Goal: Task Accomplishment & Management: Manage account settings

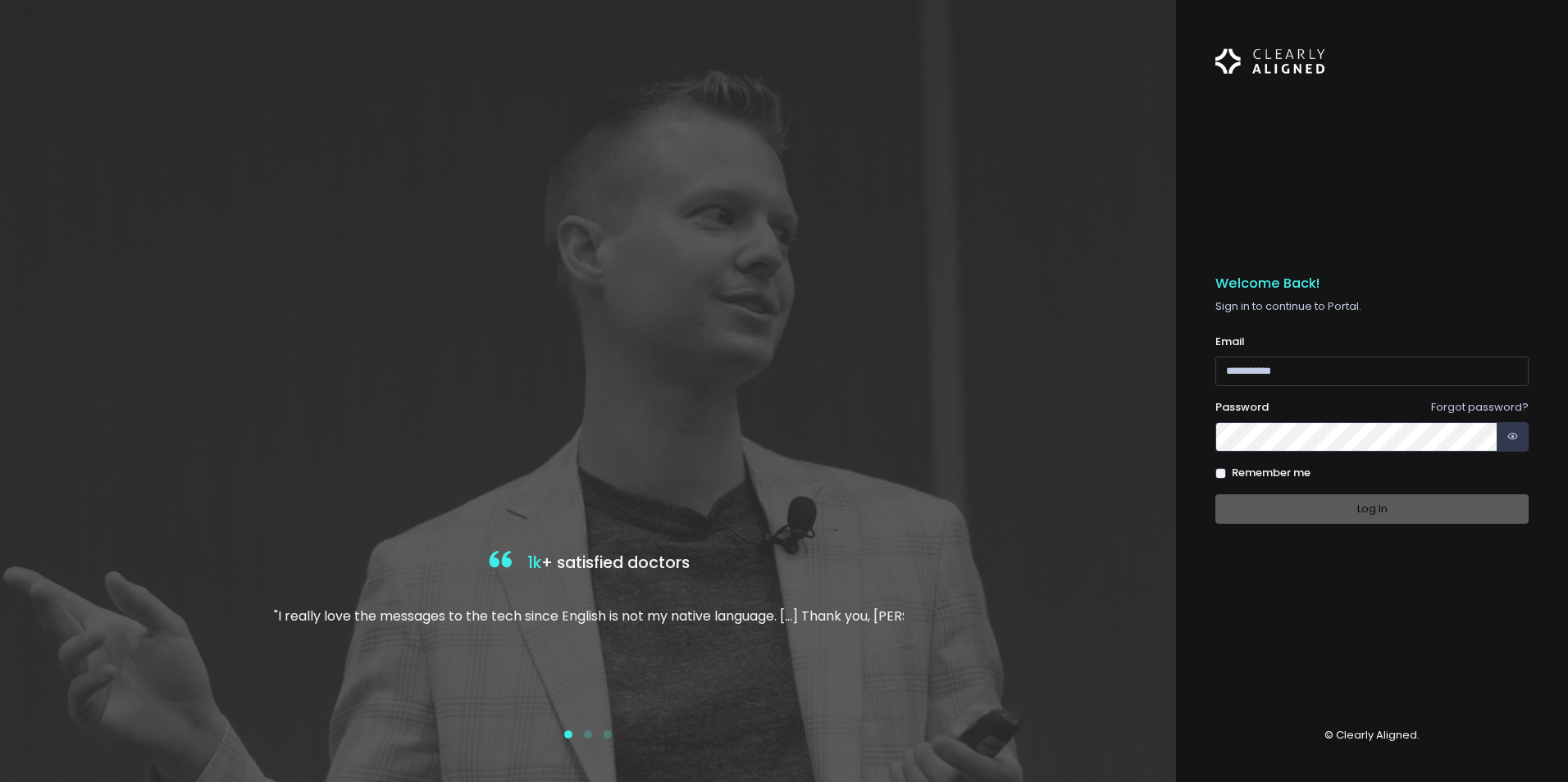
type input "**********"
click at [1323, 522] on div "Log In" at bounding box center [1372, 509] width 314 height 30
click at [1364, 511] on button "Log In" at bounding box center [1372, 509] width 314 height 30
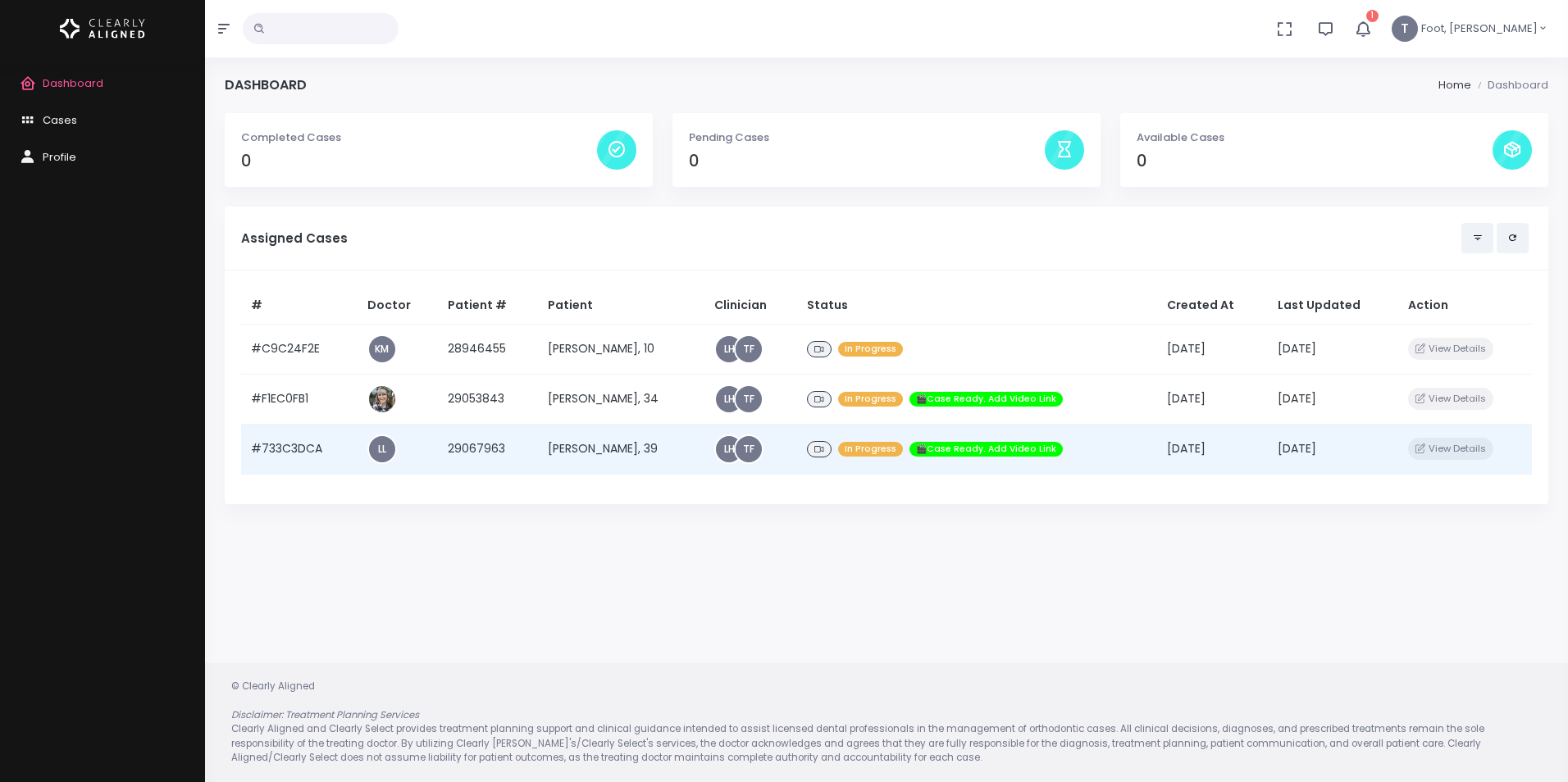
click at [672, 461] on td "[PERSON_NAME], 39" at bounding box center [621, 449] width 167 height 50
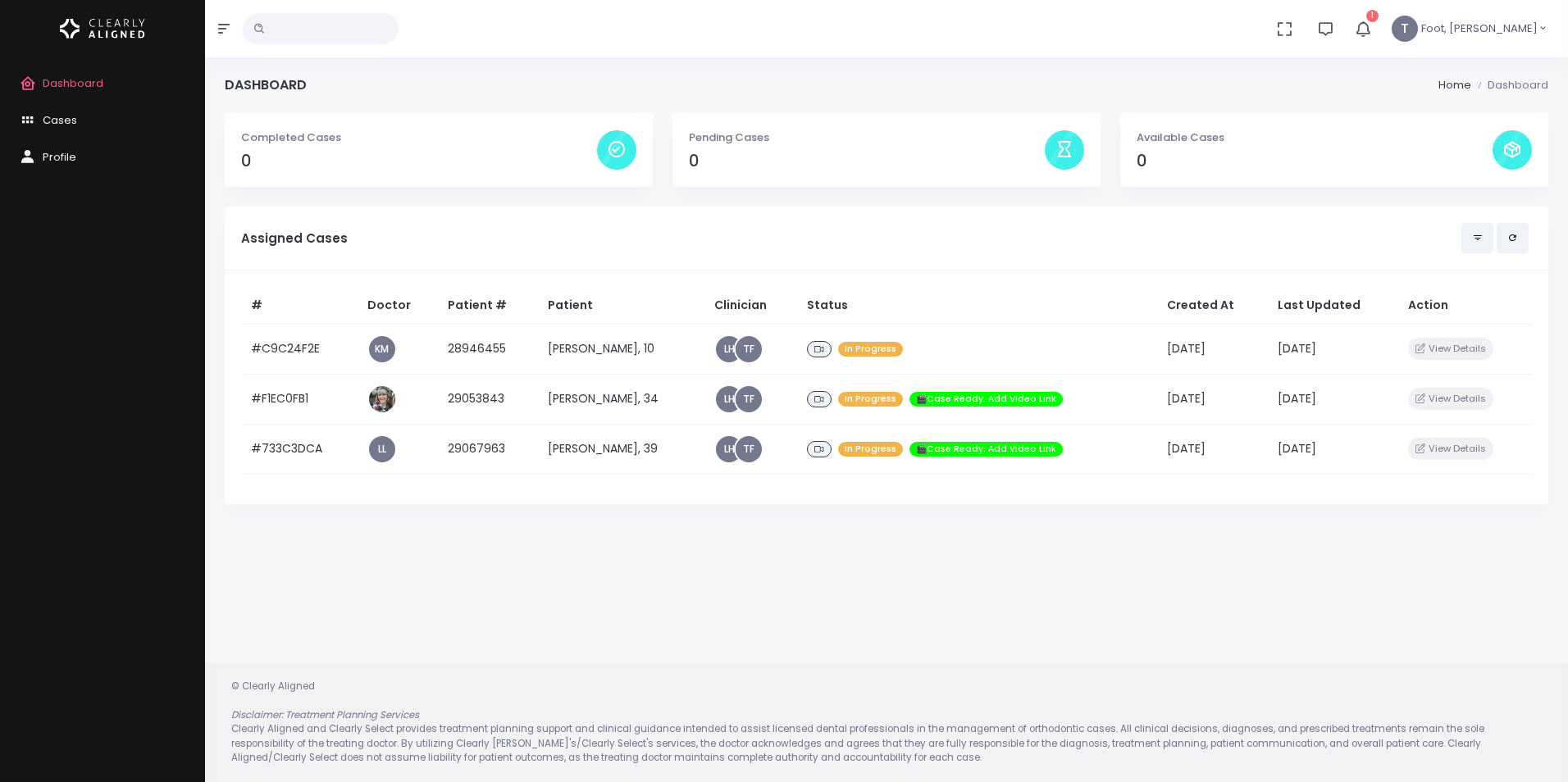
click at [1382, 39] on button "1" at bounding box center [1362, 28] width 38 height 58
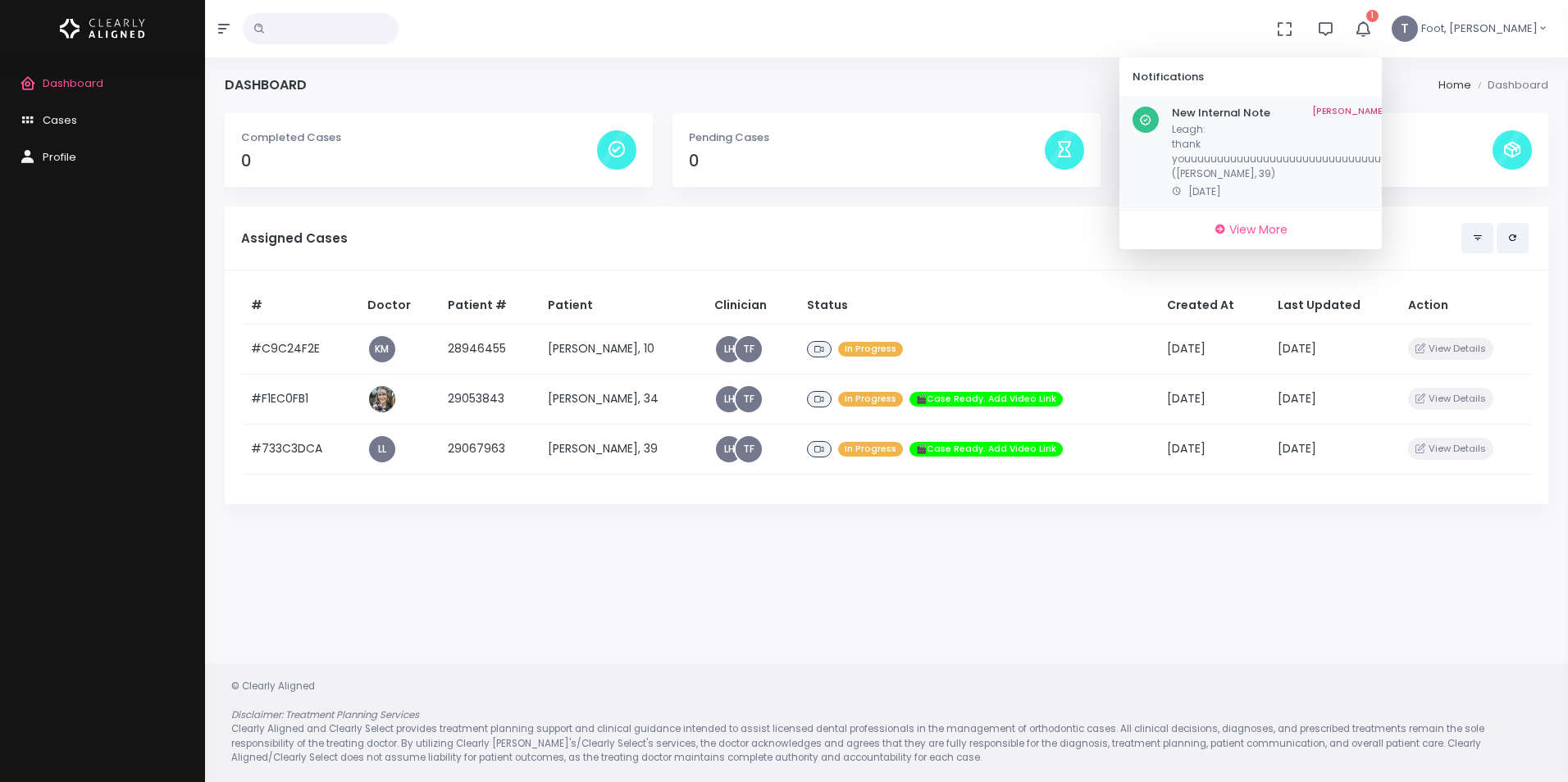
click at [1392, 170] on p "Leagh: thank youuuuuuuuuuuuuuuuuuuuuuuuuuuuuuuuuuu (Sheldon Frazier, 39)" at bounding box center [1292, 151] width 242 height 59
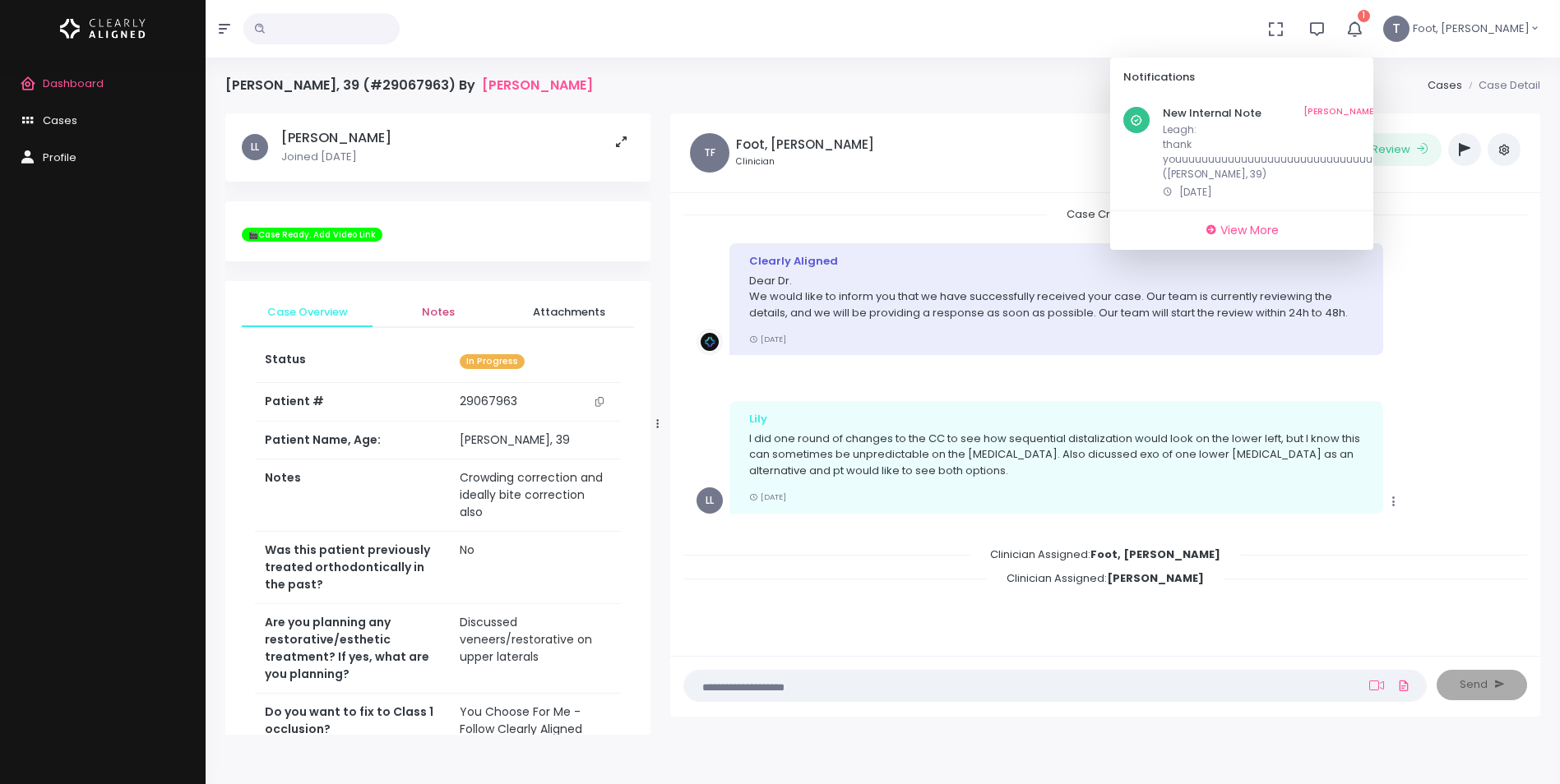
click at [450, 312] on span "Notes" at bounding box center [438, 312] width 105 height 17
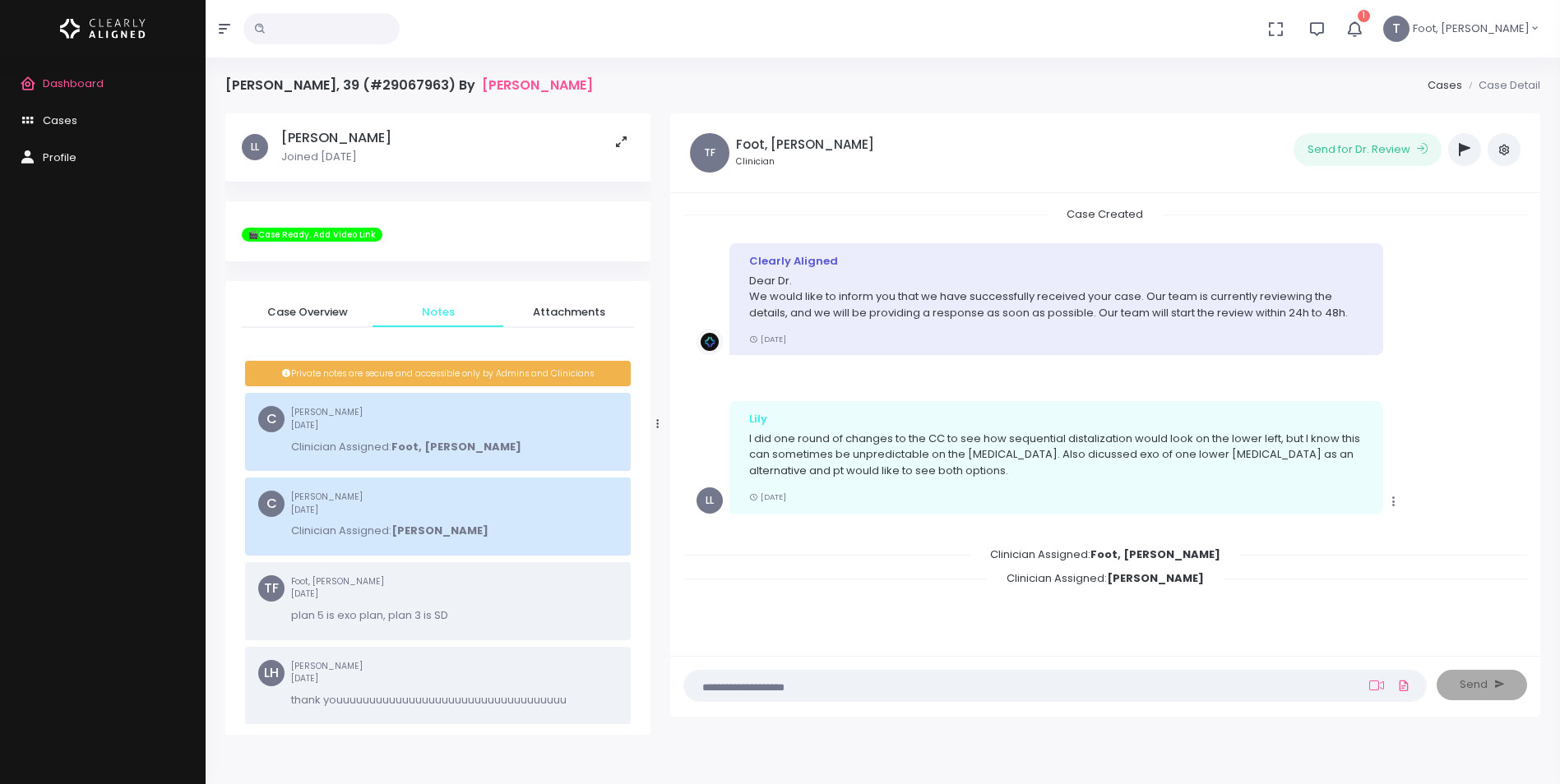
click at [1364, 25] on icon "button" at bounding box center [1354, 28] width 20 height 20
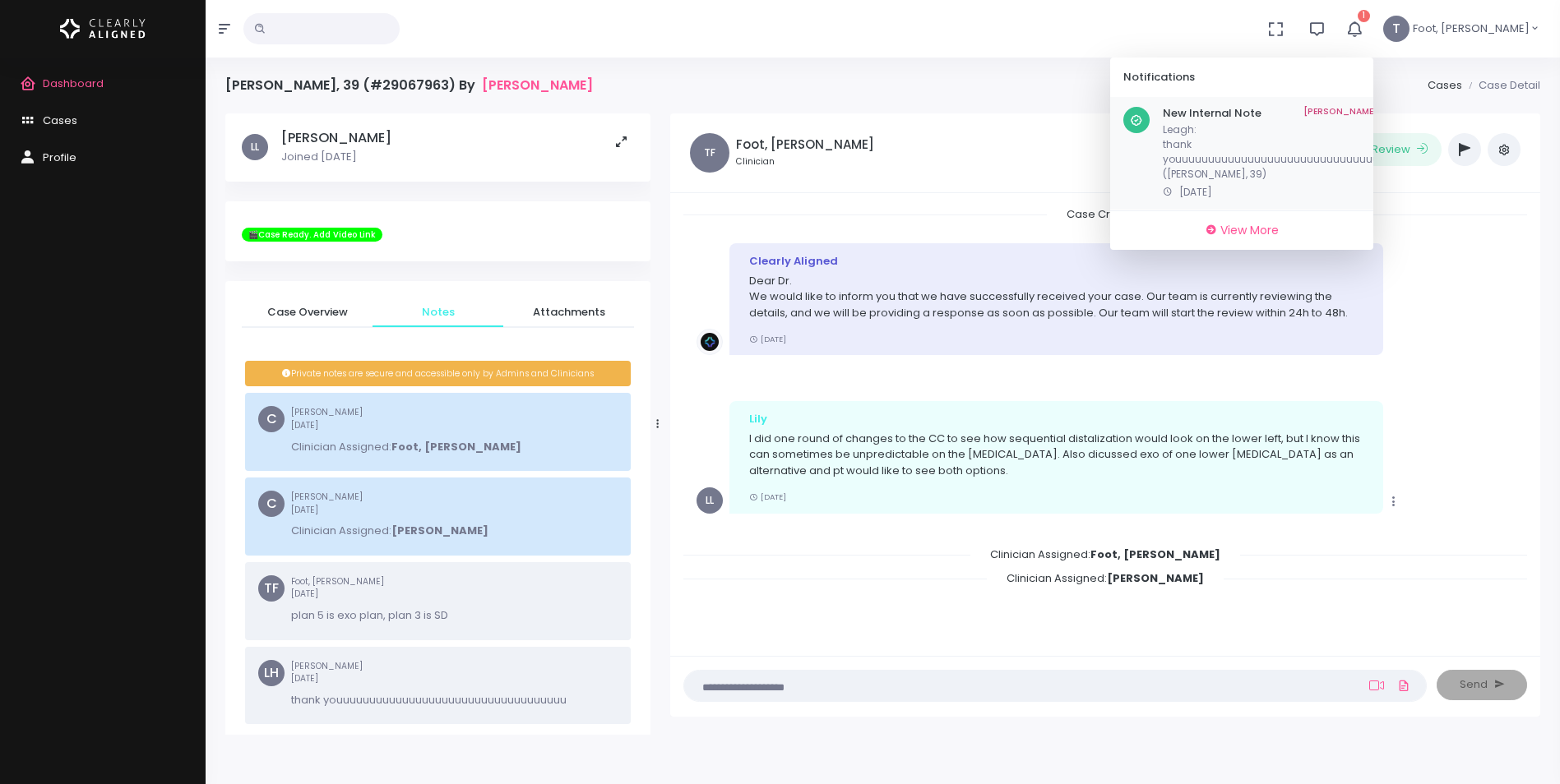
click at [1392, 116] on link "Mark As Read" at bounding box center [1354, 113] width 102 height 13
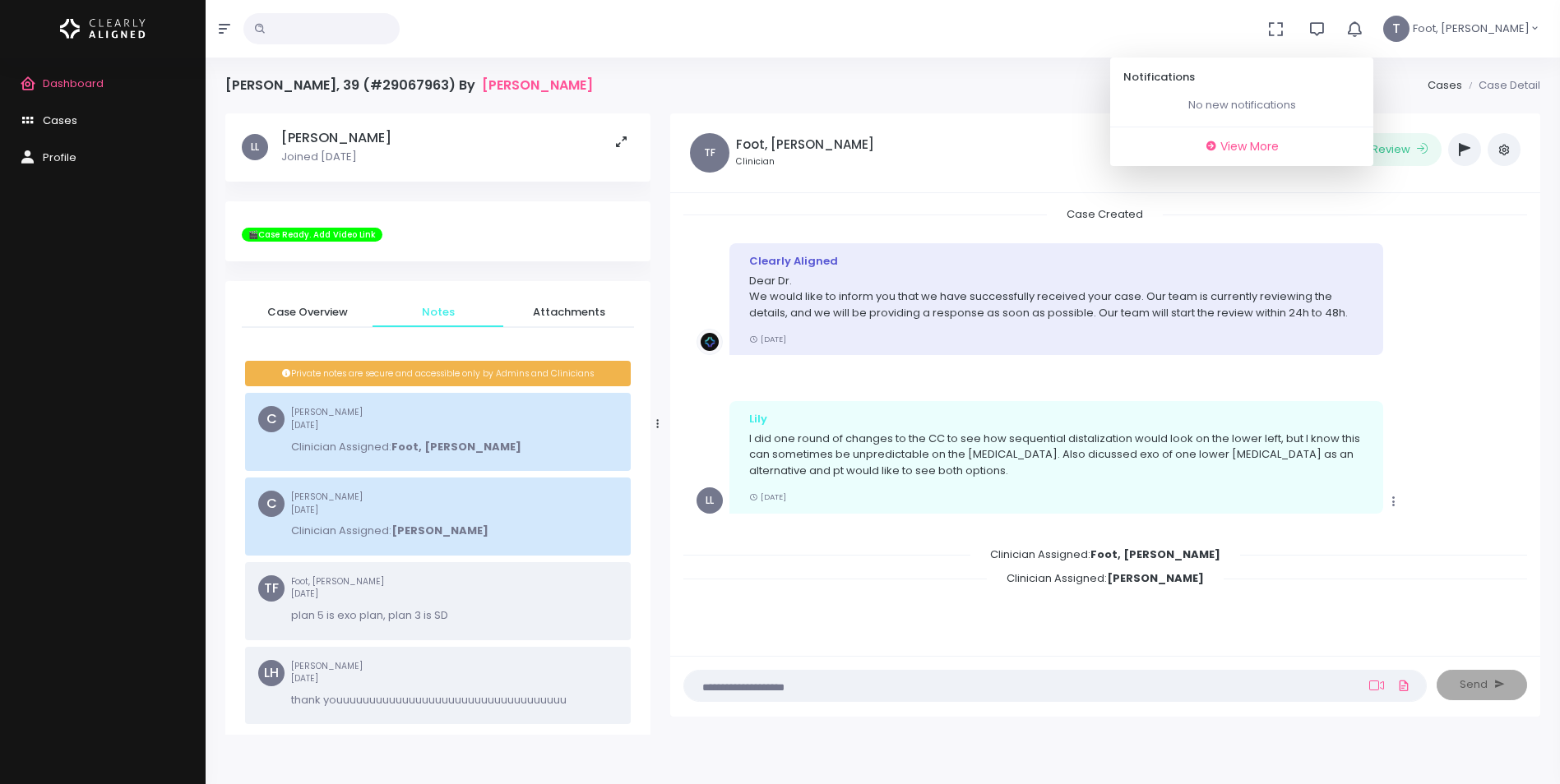
click at [60, 131] on link "Cases" at bounding box center [102, 122] width 205 height 37
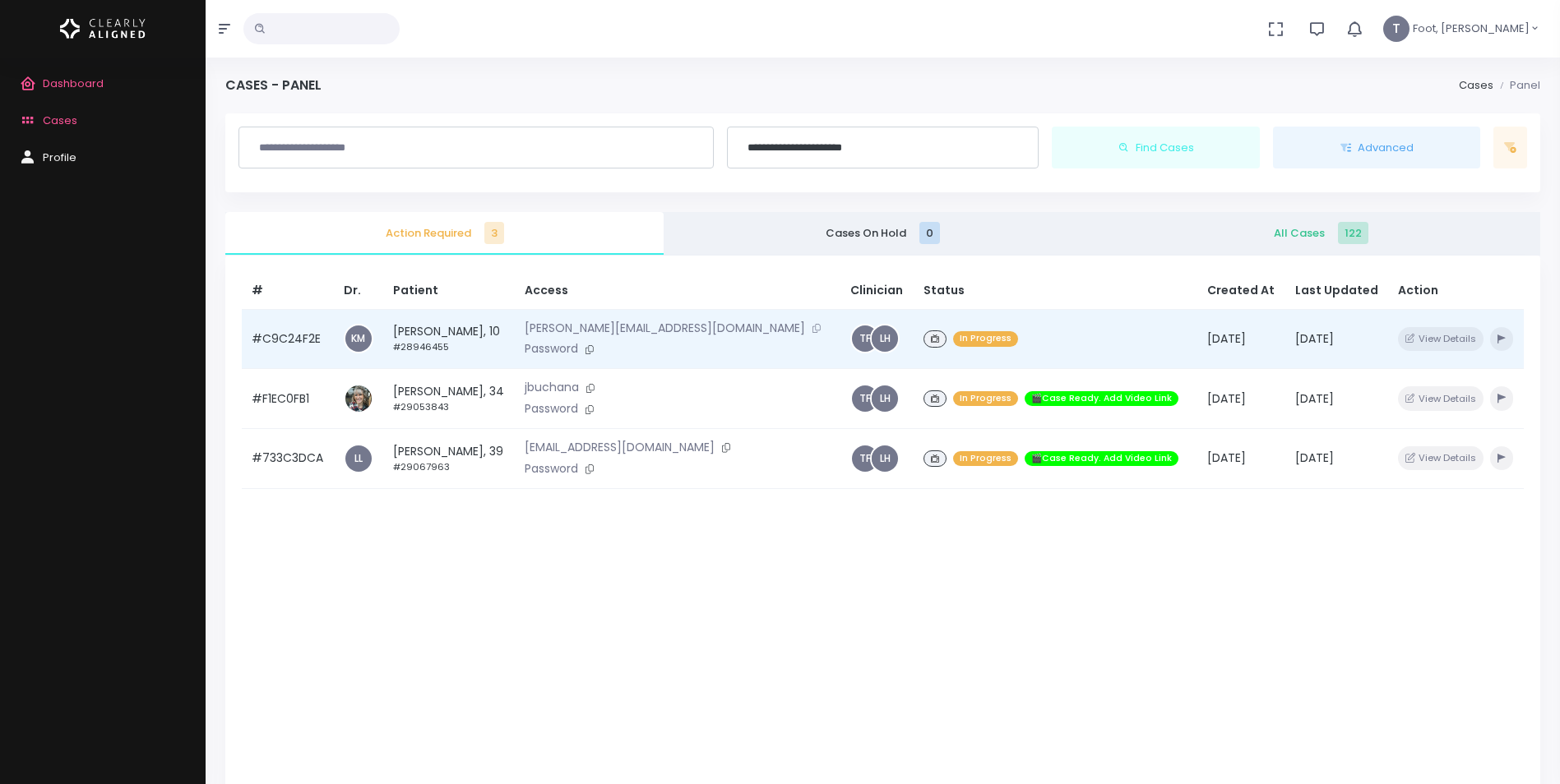
click at [805, 329] on button at bounding box center [816, 328] width 23 height 17
click at [437, 334] on td "Ethan Girard, 10 #28946455" at bounding box center [449, 339] width 131 height 60
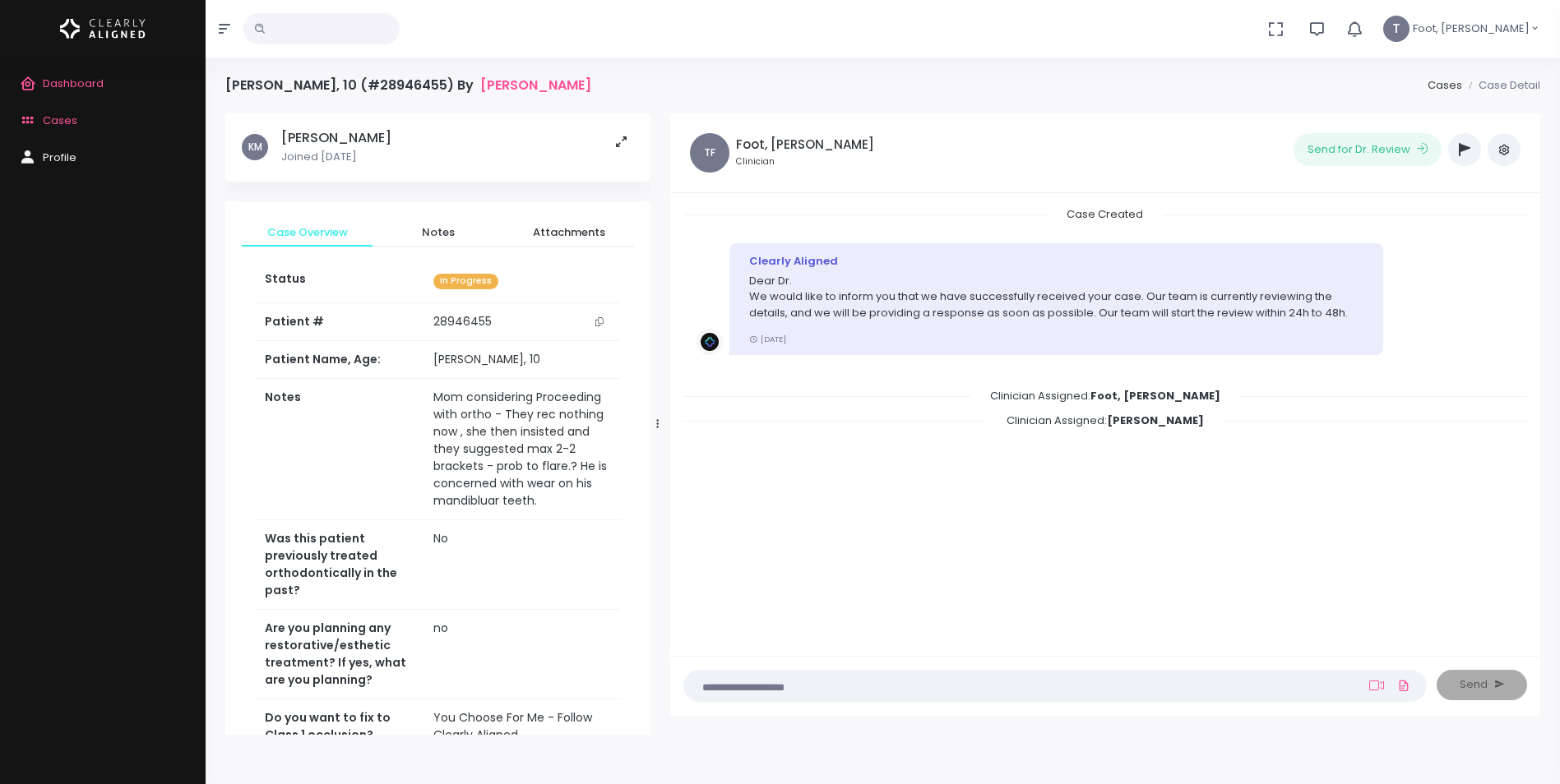
click at [1455, 141] on button "button" at bounding box center [1464, 149] width 33 height 33
drag, startPoint x: 1454, startPoint y: 156, endPoint x: 1426, endPoint y: 158, distance: 28.1
click at [1455, 156] on button "button" at bounding box center [1464, 149] width 33 height 33
drag, startPoint x: 1461, startPoint y: 143, endPoint x: 1422, endPoint y: 167, distance: 45.8
click at [1461, 143] on icon "button" at bounding box center [1464, 149] width 12 height 13
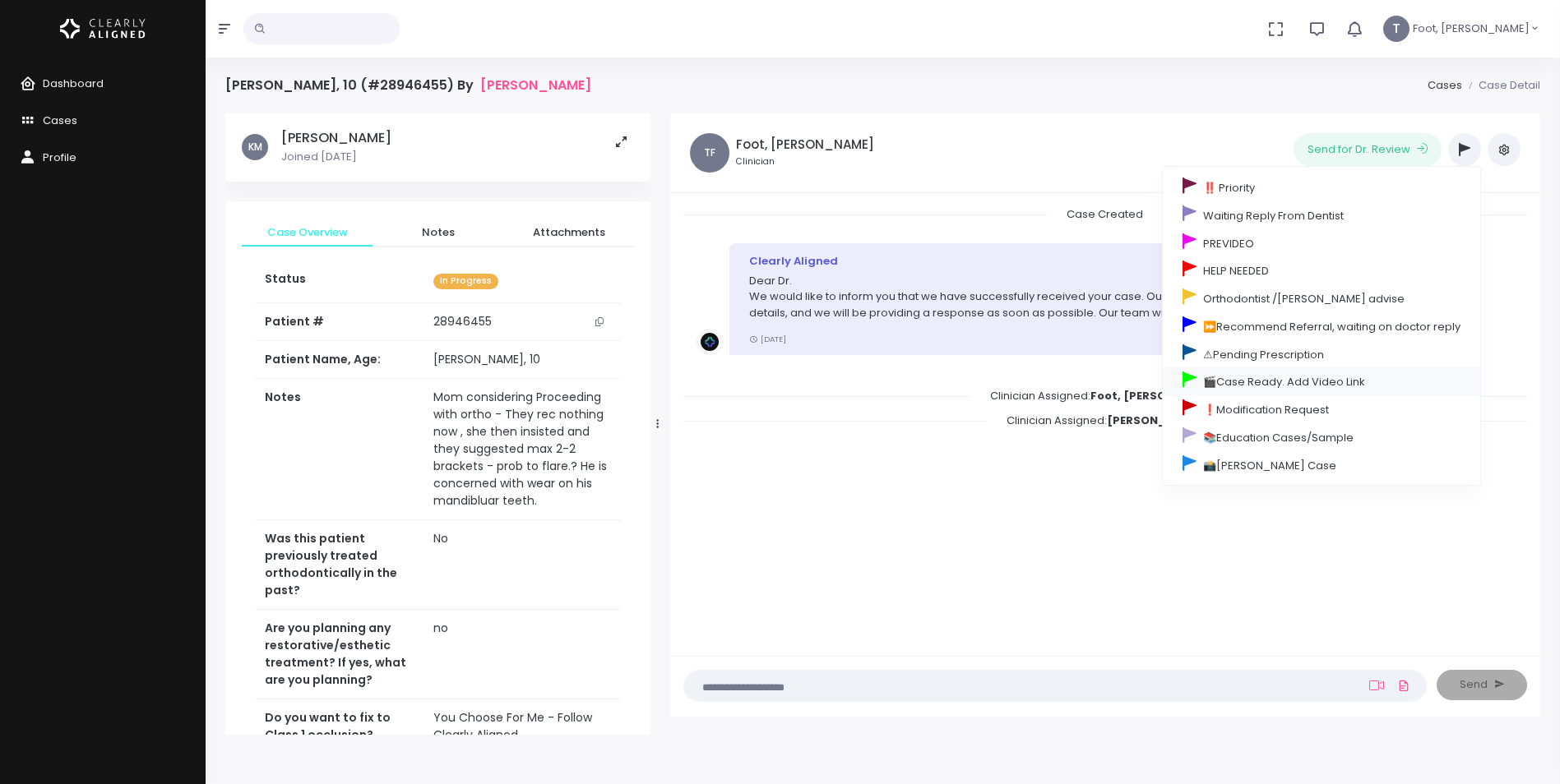
click at [1231, 386] on link "🎬Case Ready. Add Video Link" at bounding box center [1321, 381] width 317 height 28
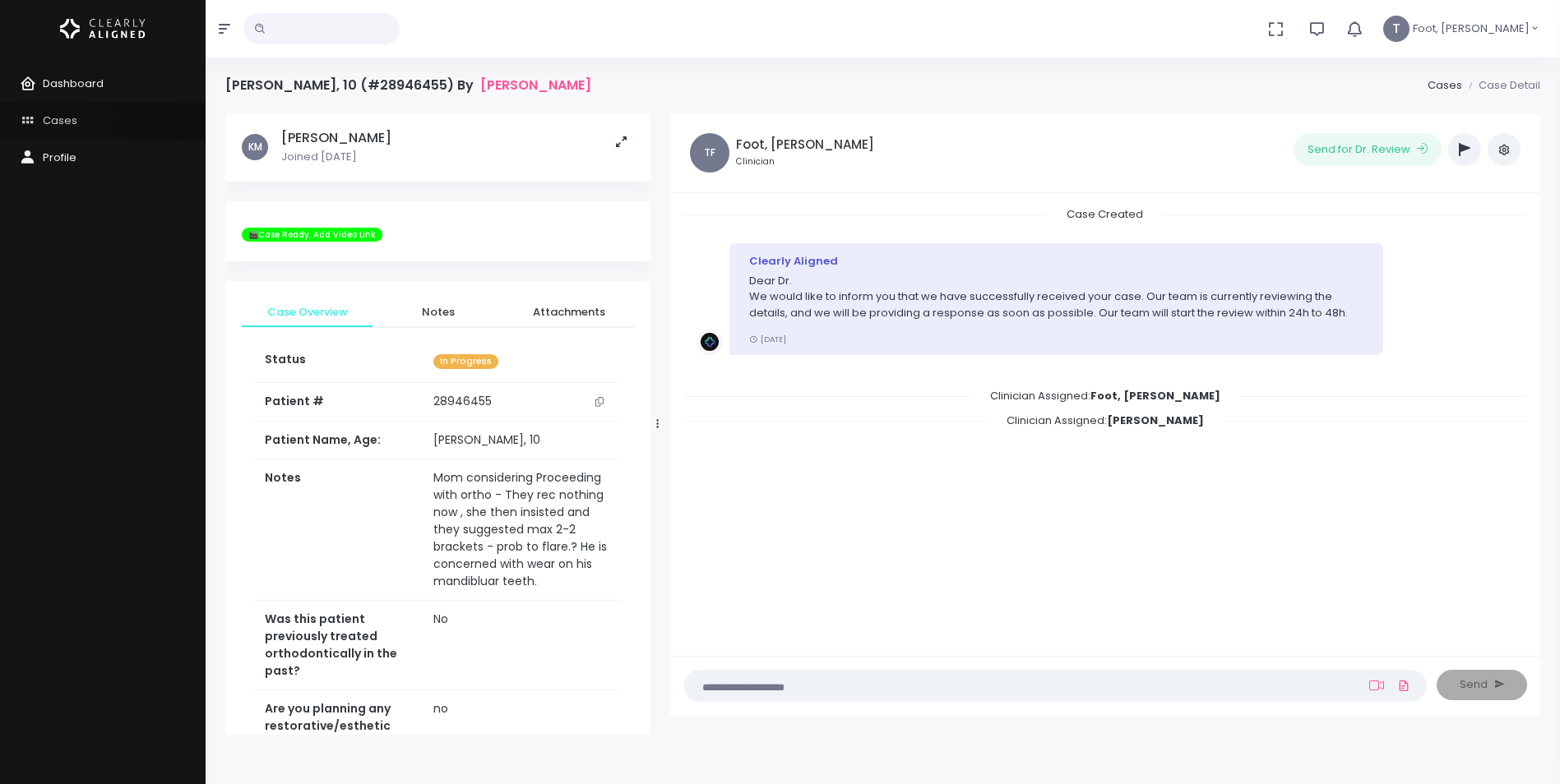
click at [50, 119] on span "Cases" at bounding box center [60, 121] width 35 height 16
